Goal: Transaction & Acquisition: Purchase product/service

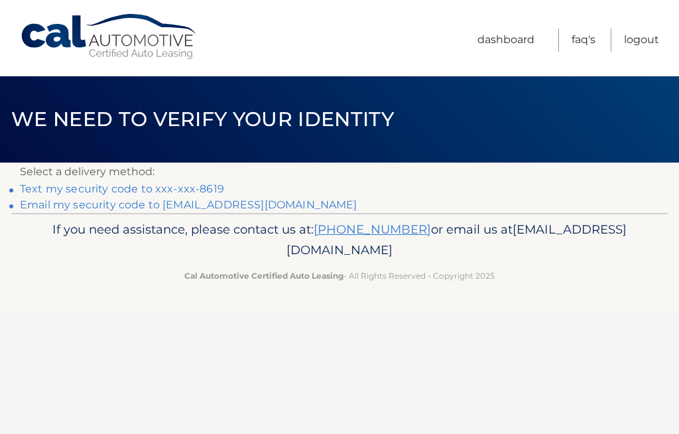
click at [125, 188] on link "Text my security code to xxx-xxx-8619" at bounding box center [122, 188] width 204 height 13
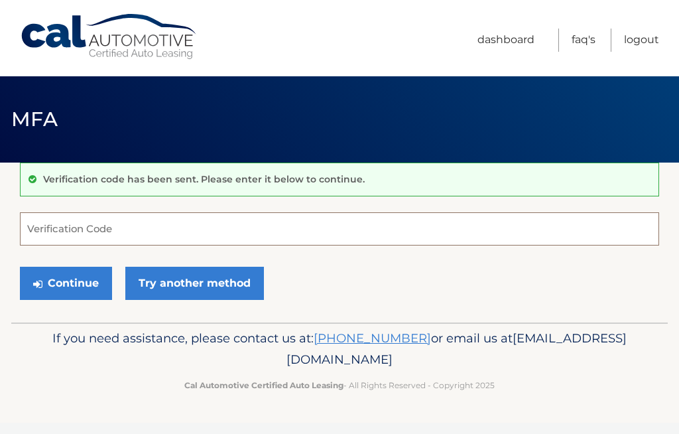
click at [103, 236] on input "Verification Code" at bounding box center [340, 228] width 640 height 33
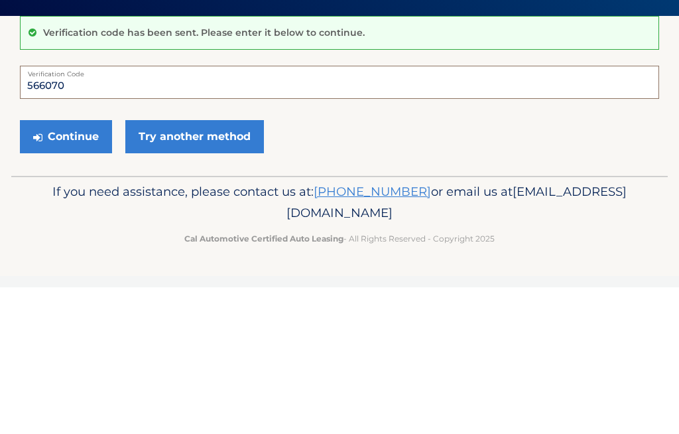
type input "566070"
click at [67, 267] on button "Continue" at bounding box center [66, 283] width 92 height 33
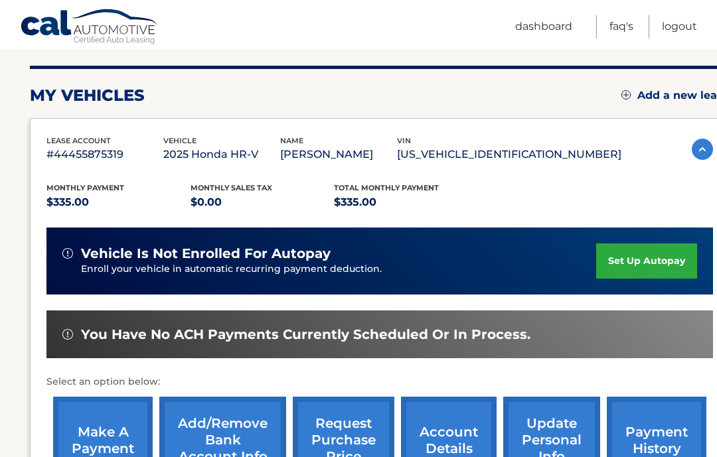
scroll to position [175, 0]
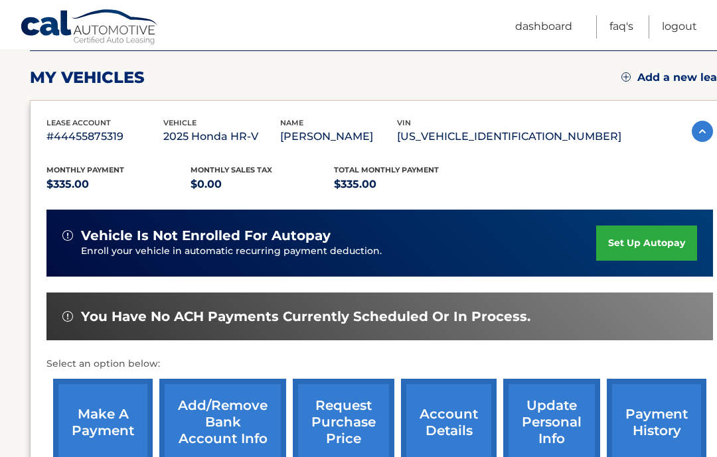
click at [117, 417] on link "make a payment" at bounding box center [103, 422] width 100 height 87
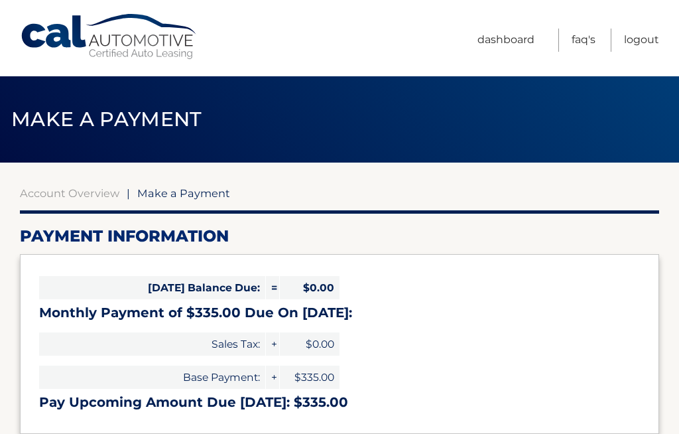
select select "YjQ3M2I1YmUtNjRlMi00ZTQzLTg5MWYtM2Q0NDU4OWZkZmZk"
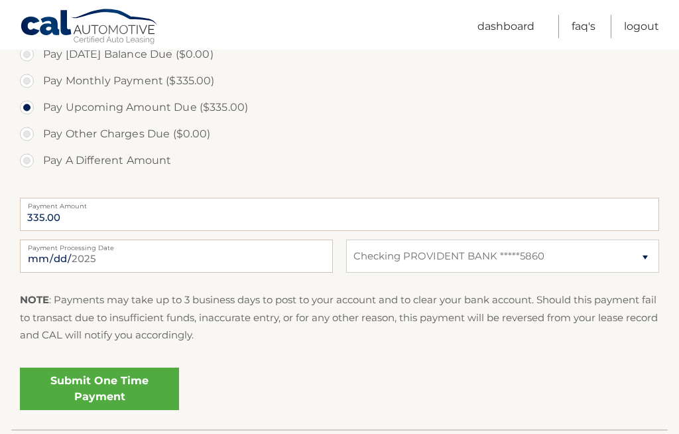
scroll to position [418, 0]
click at [130, 387] on link "Submit One Time Payment" at bounding box center [99, 389] width 159 height 42
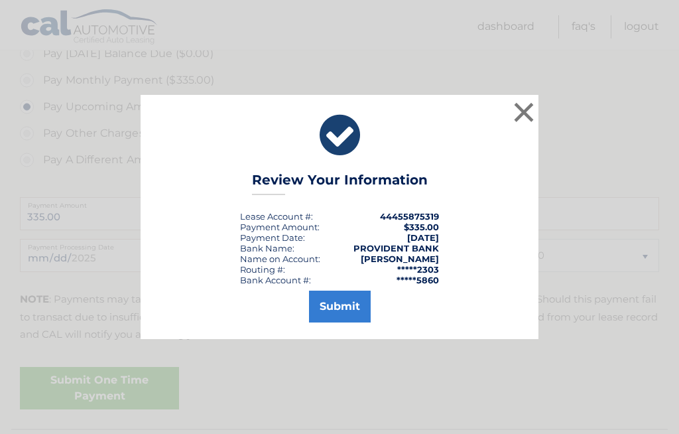
click at [346, 322] on button "Submit" at bounding box center [340, 307] width 62 height 32
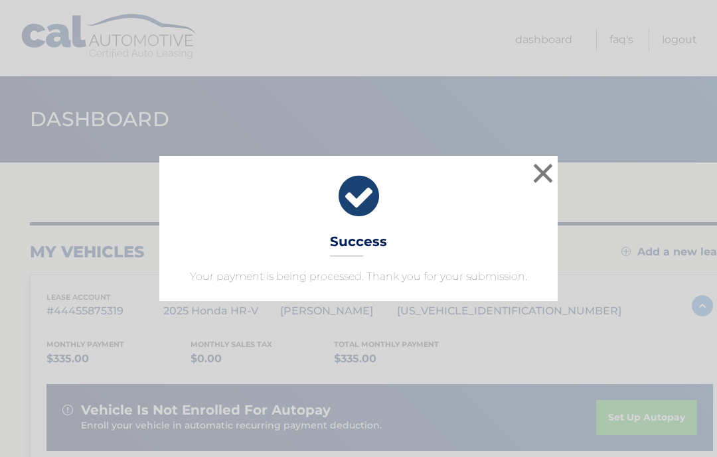
scroll to position [4, 0]
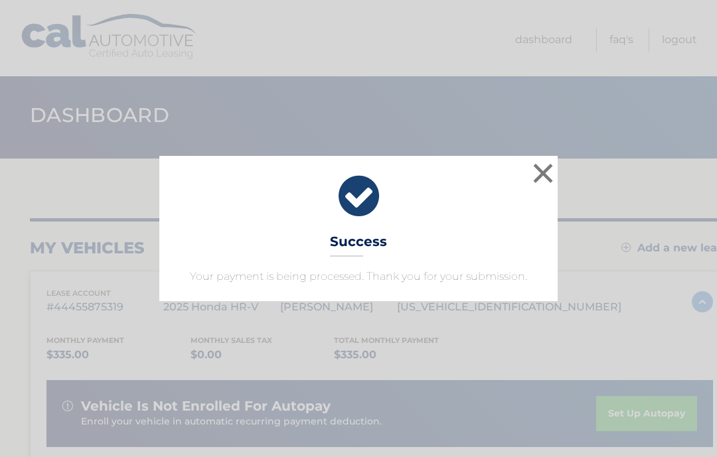
click at [537, 168] on button "×" at bounding box center [542, 173] width 27 height 27
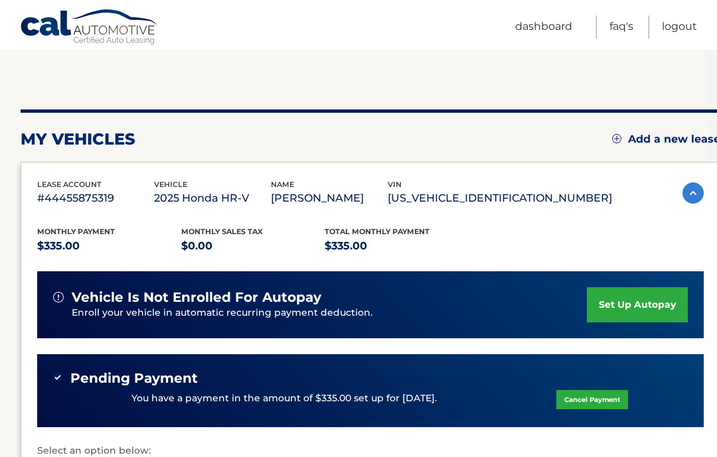
scroll to position [112, 9]
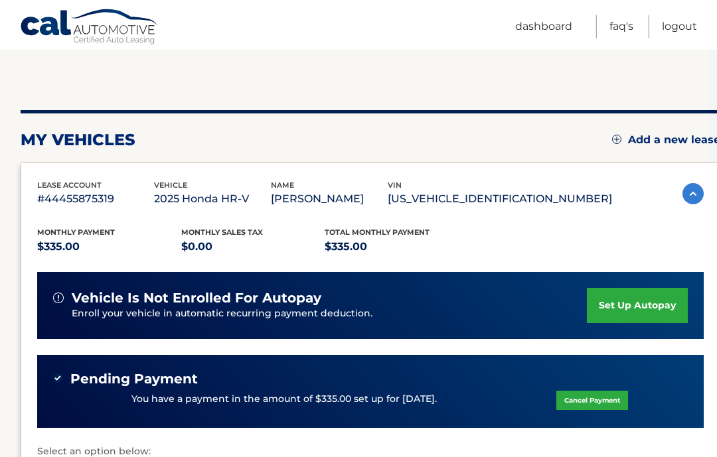
click at [672, 26] on link "Logout" at bounding box center [679, 26] width 35 height 23
